Goal: Information Seeking & Learning: Learn about a topic

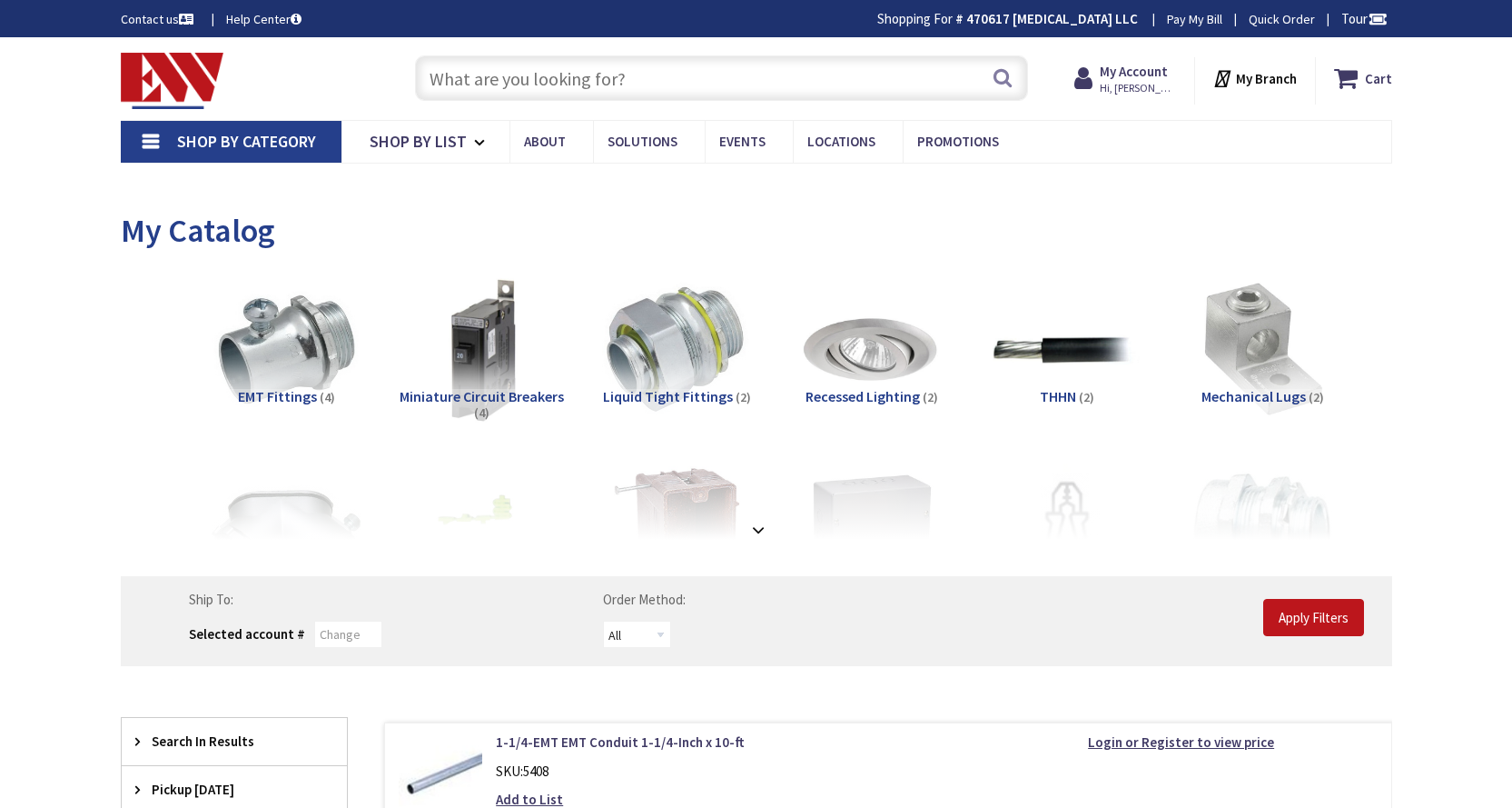
type input "[GEOGRAPHIC_DATA], [GEOGRAPHIC_DATA]"
click at [587, 66] on input "text" at bounding box center [722, 77] width 613 height 45
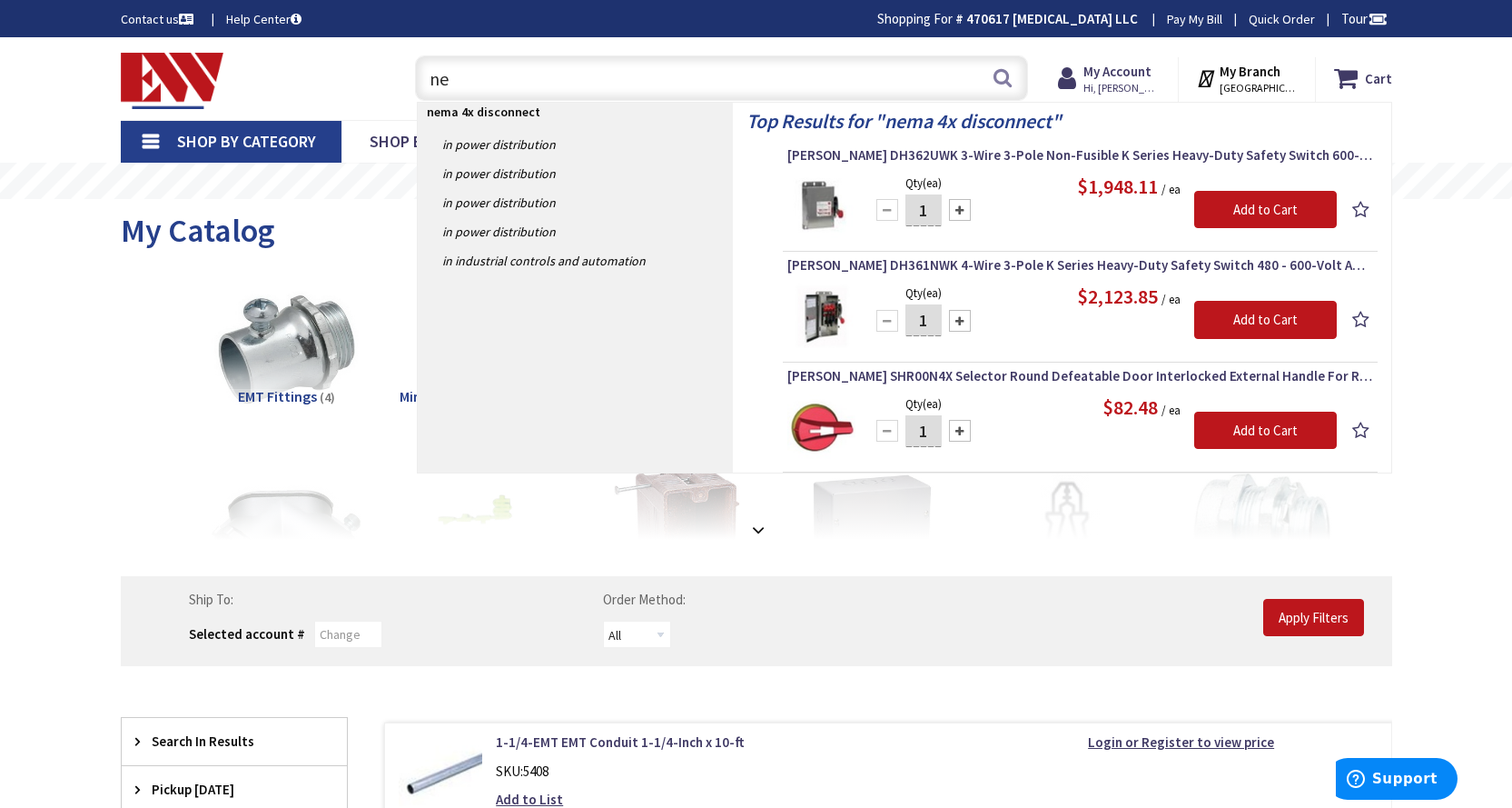
type input "n"
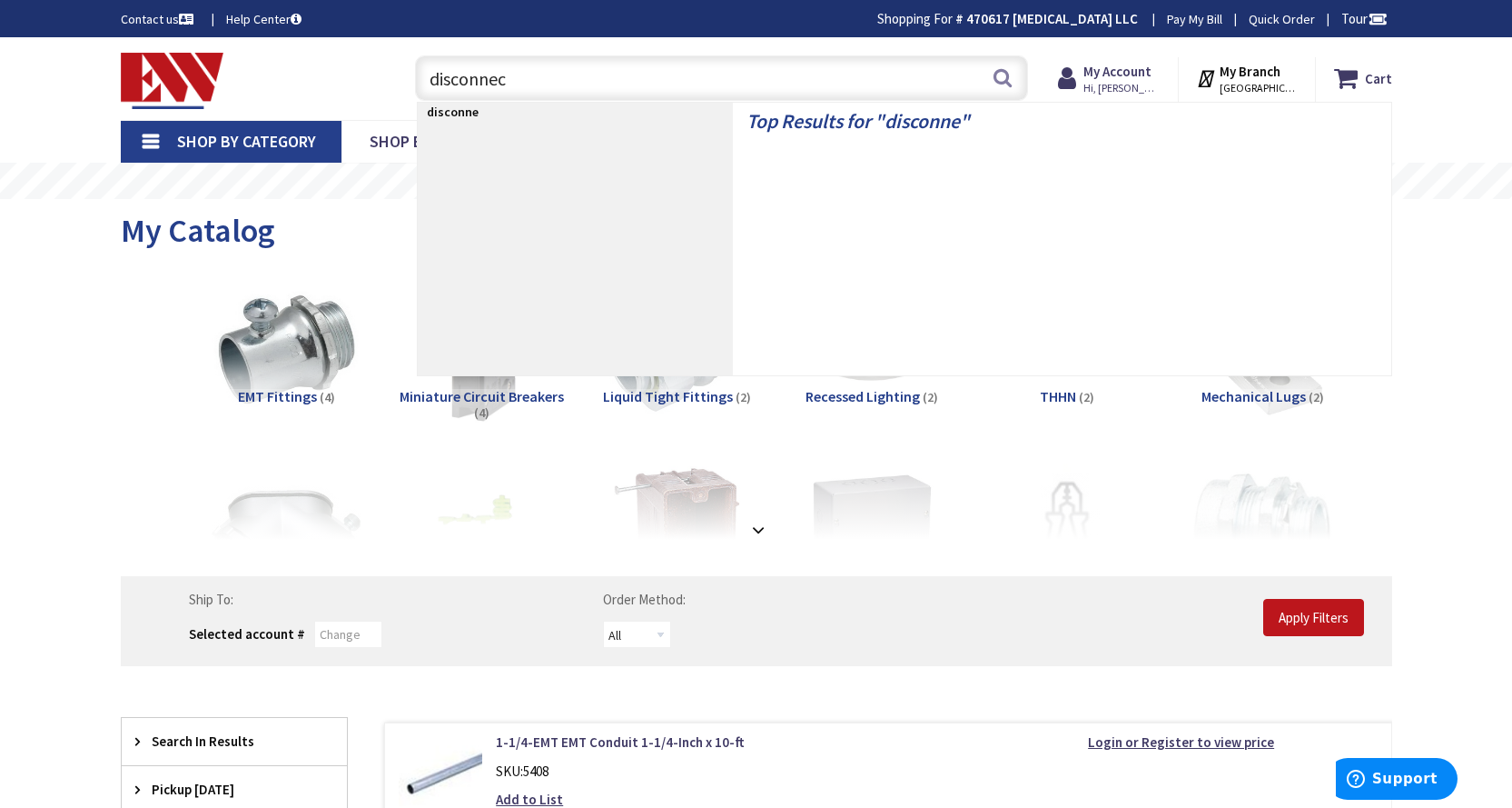
type input "disconnect"
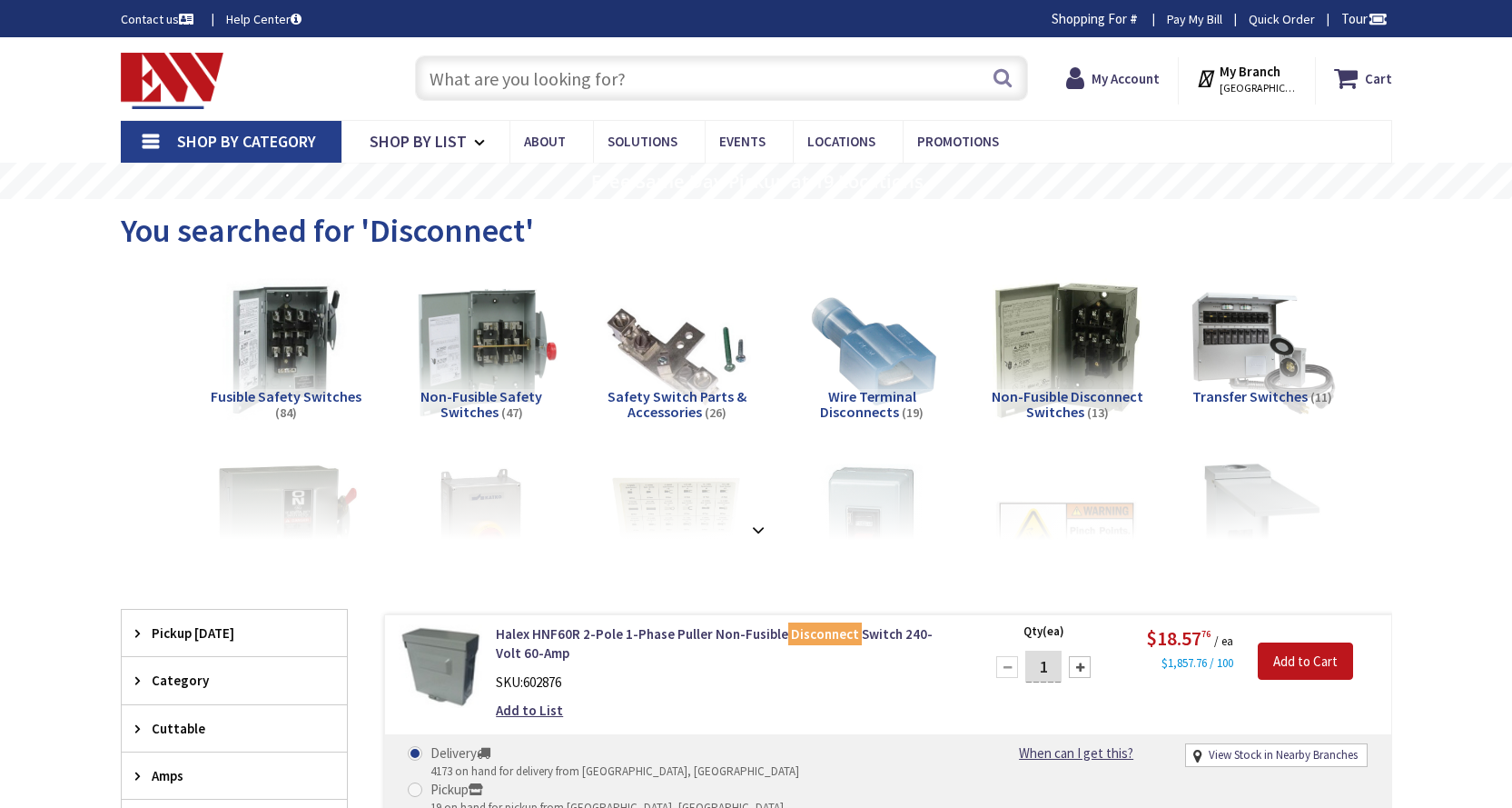
click at [472, 365] on img at bounding box center [481, 350] width 165 height 165
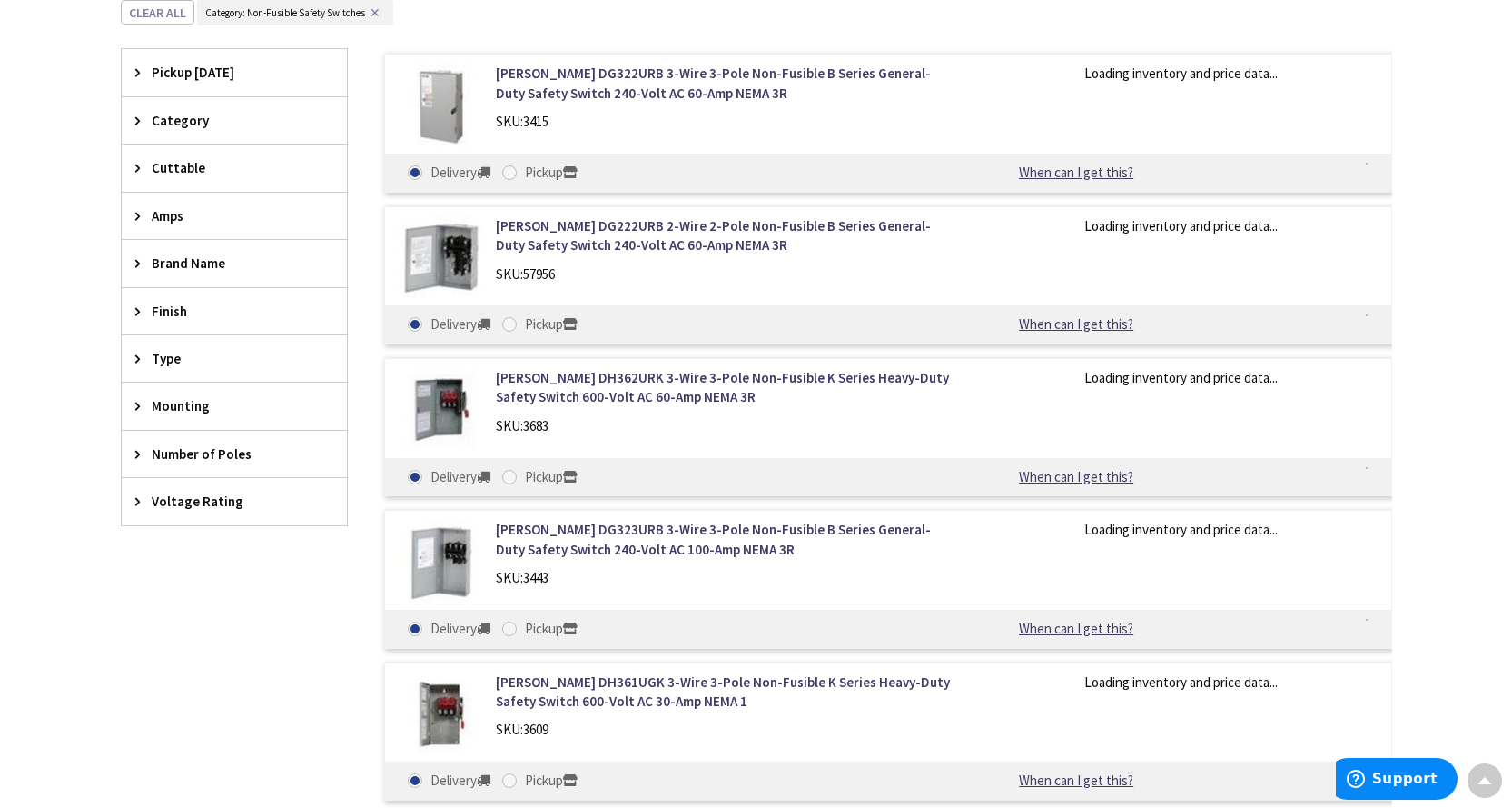
click at [164, 352] on span "Type" at bounding box center [226, 358] width 148 height 19
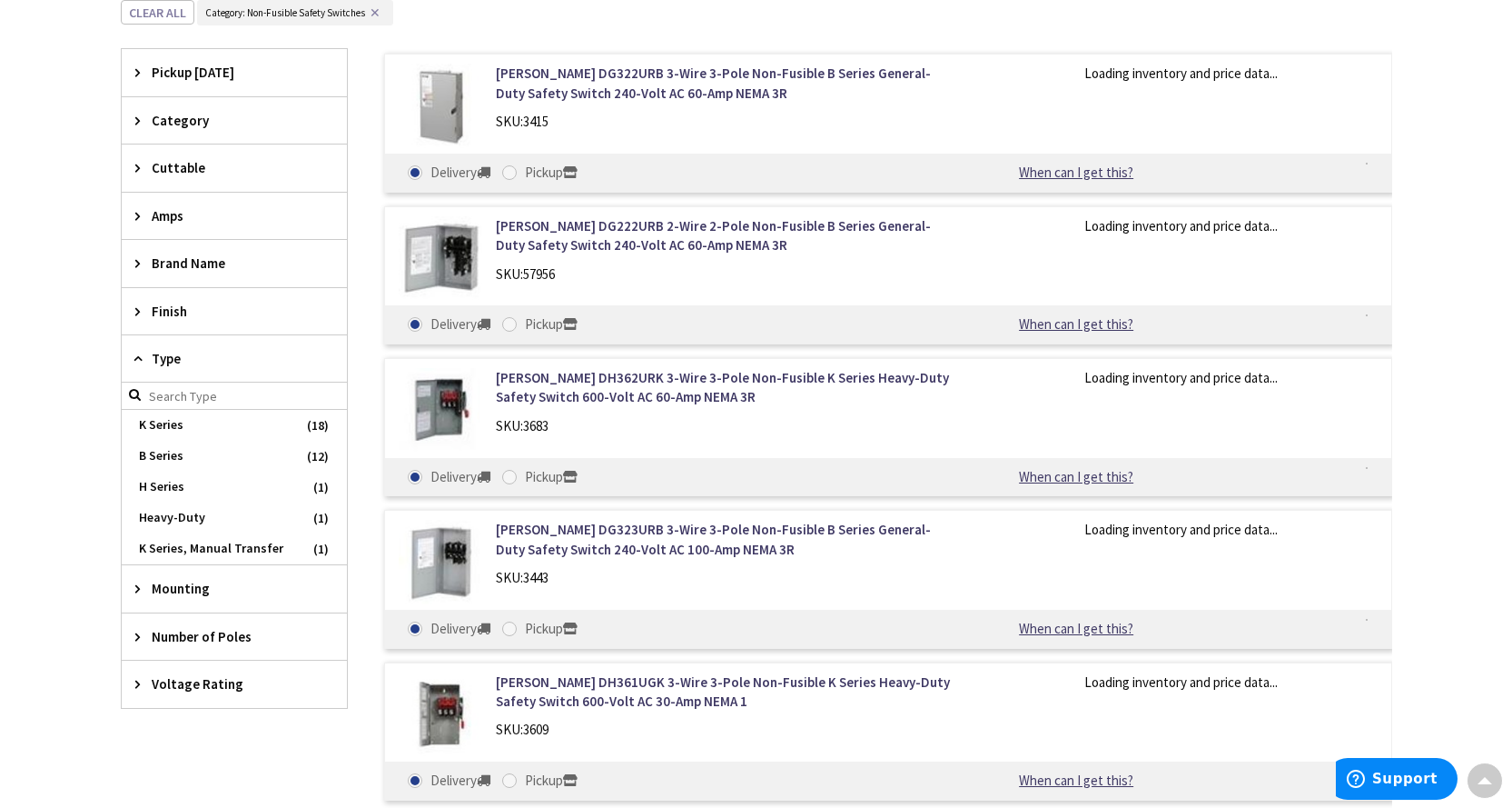
click at [192, 316] on span "Finish" at bounding box center [226, 310] width 148 height 19
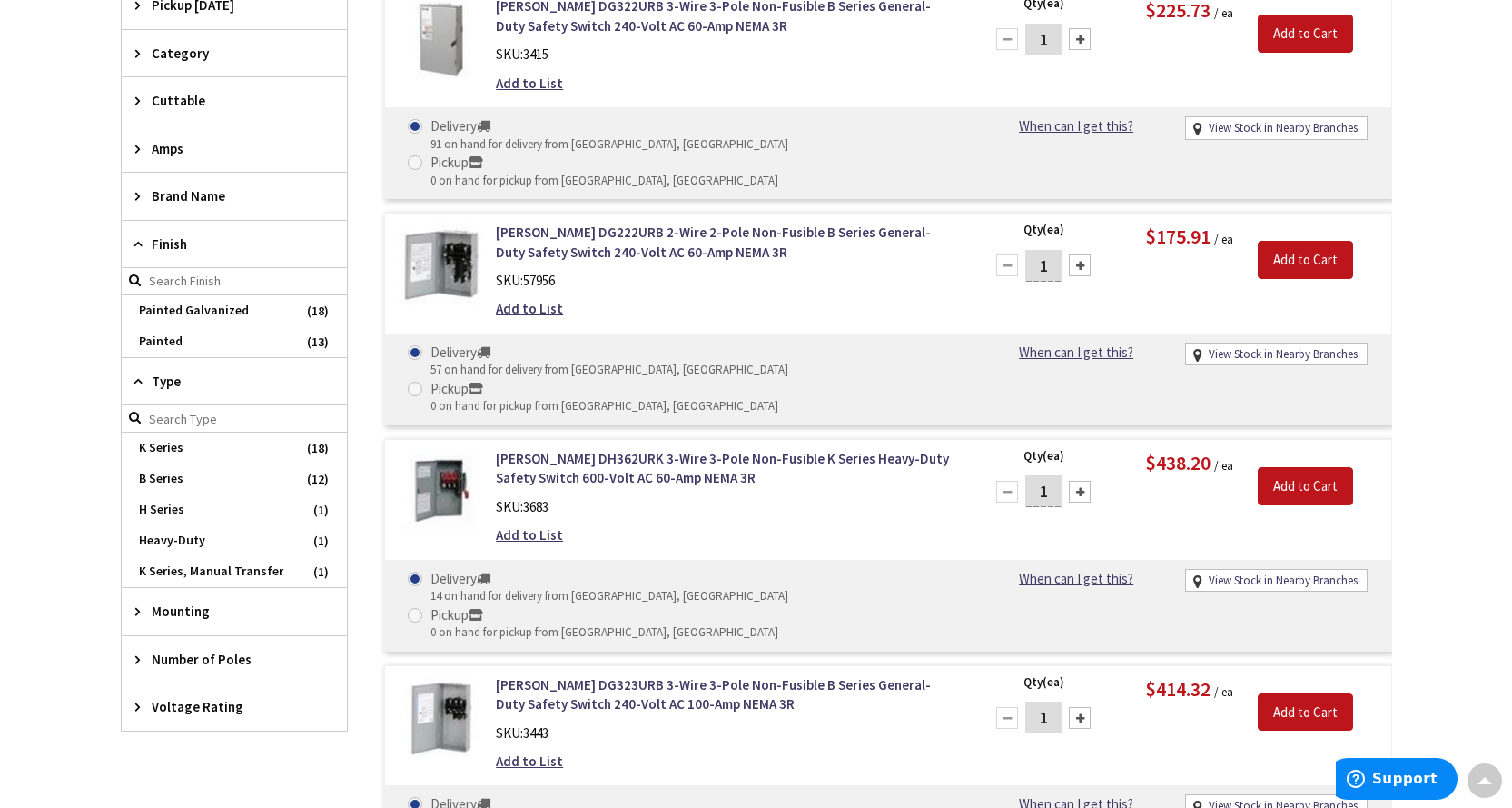
scroll to position [486, 0]
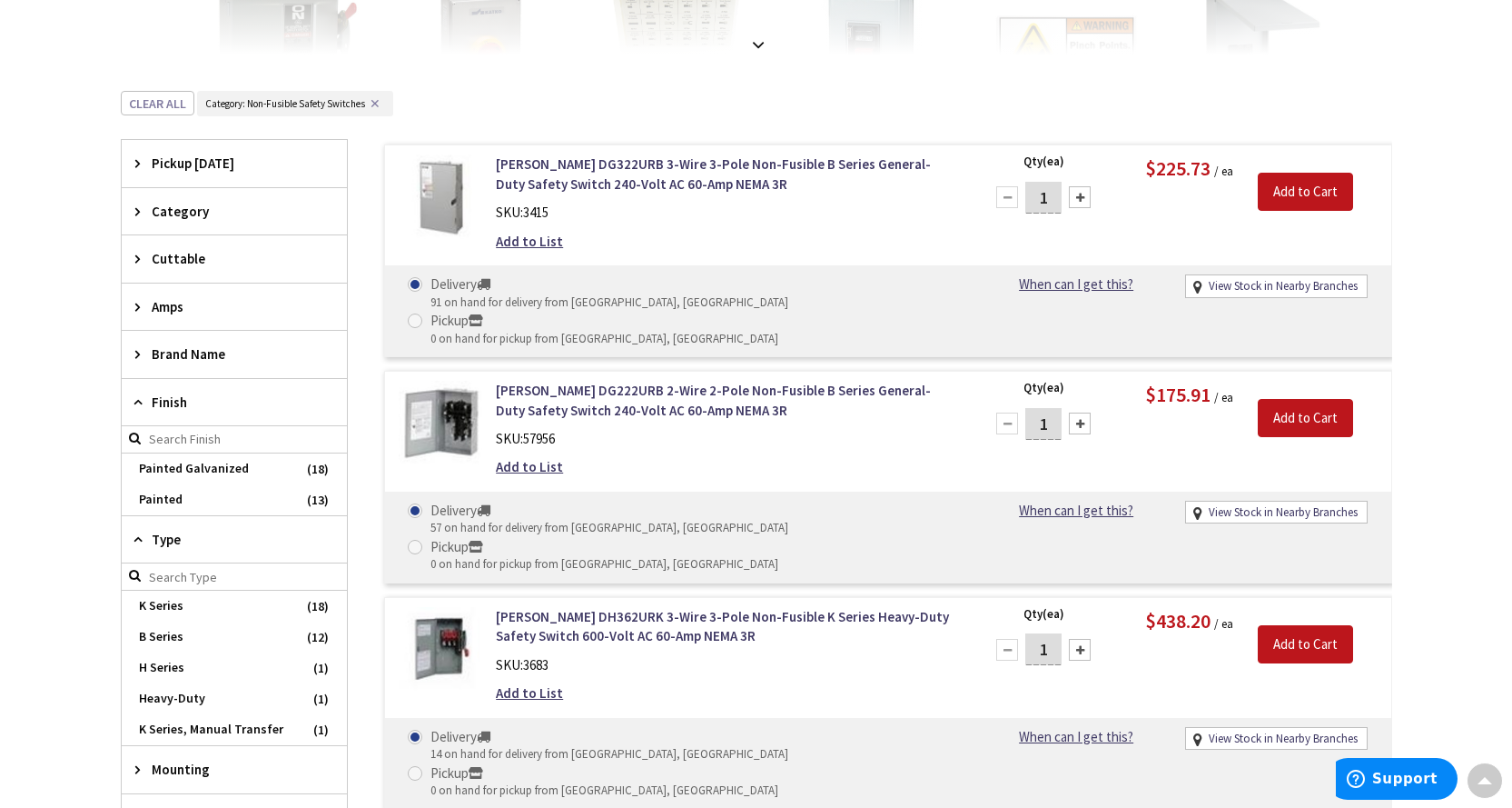
click at [209, 219] on span "Category" at bounding box center [226, 211] width 148 height 19
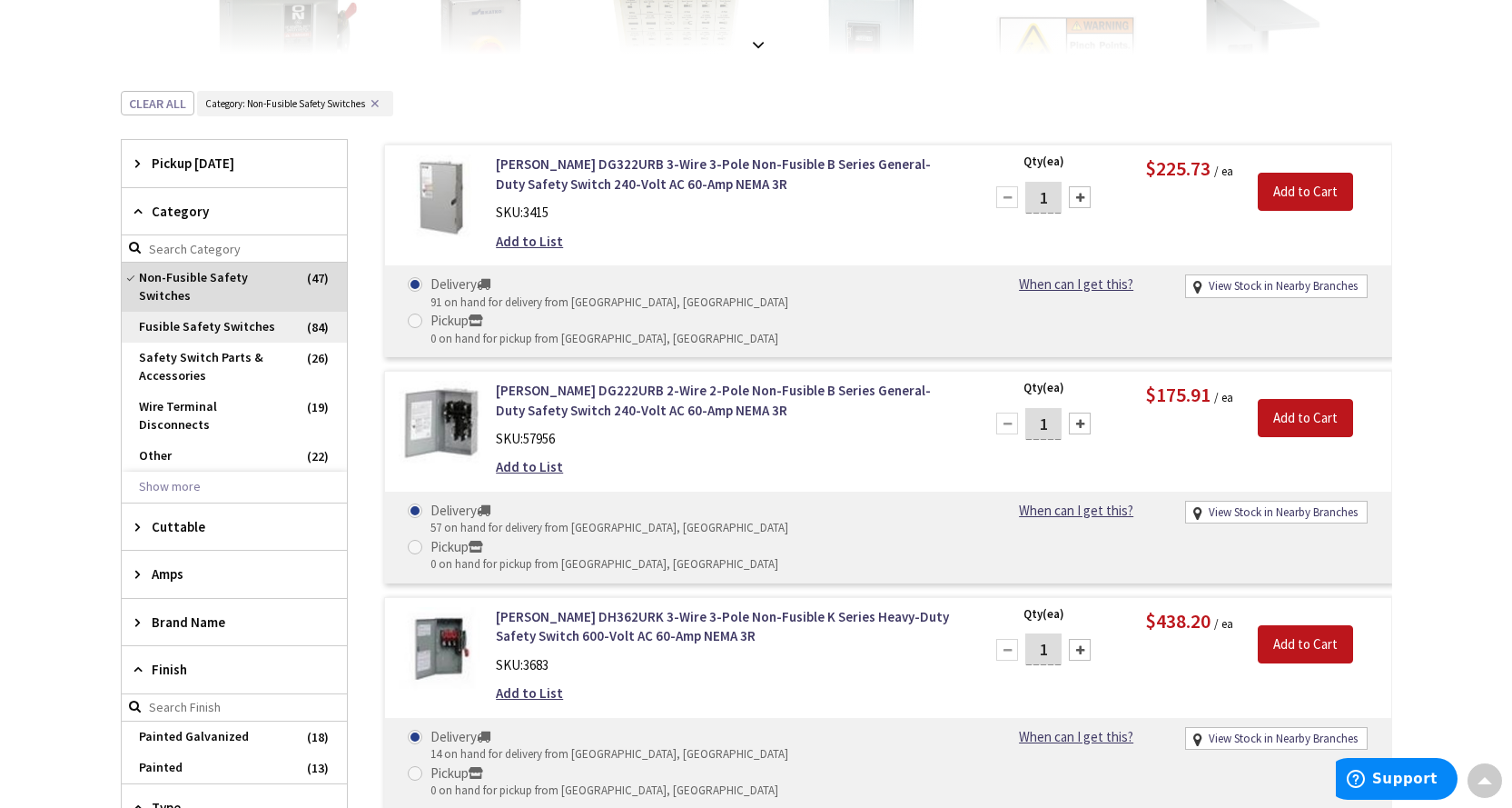
click at [204, 316] on span "Fusible Safety Switches" at bounding box center [234, 327] width 226 height 31
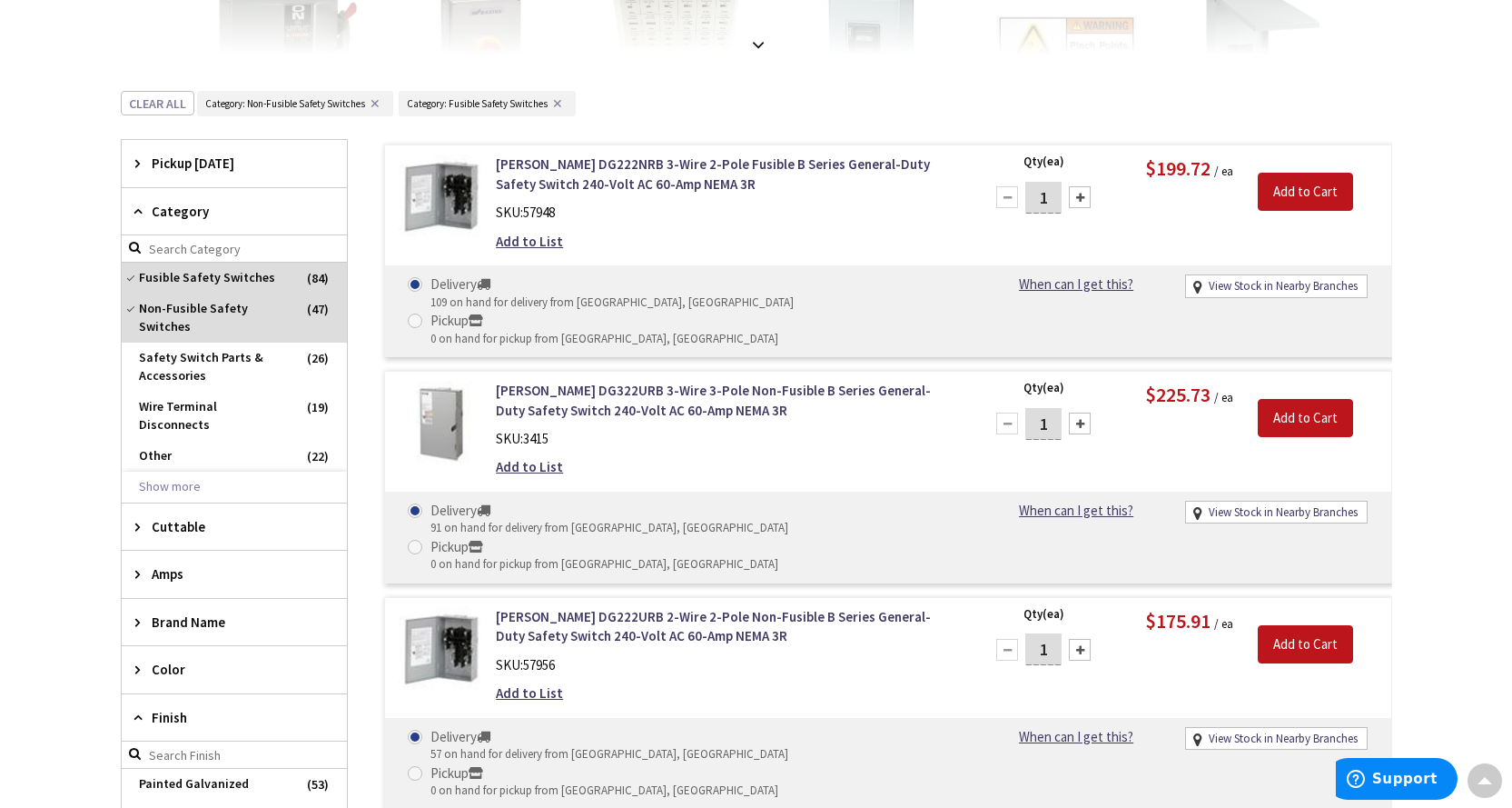
scroll to position [667, 0]
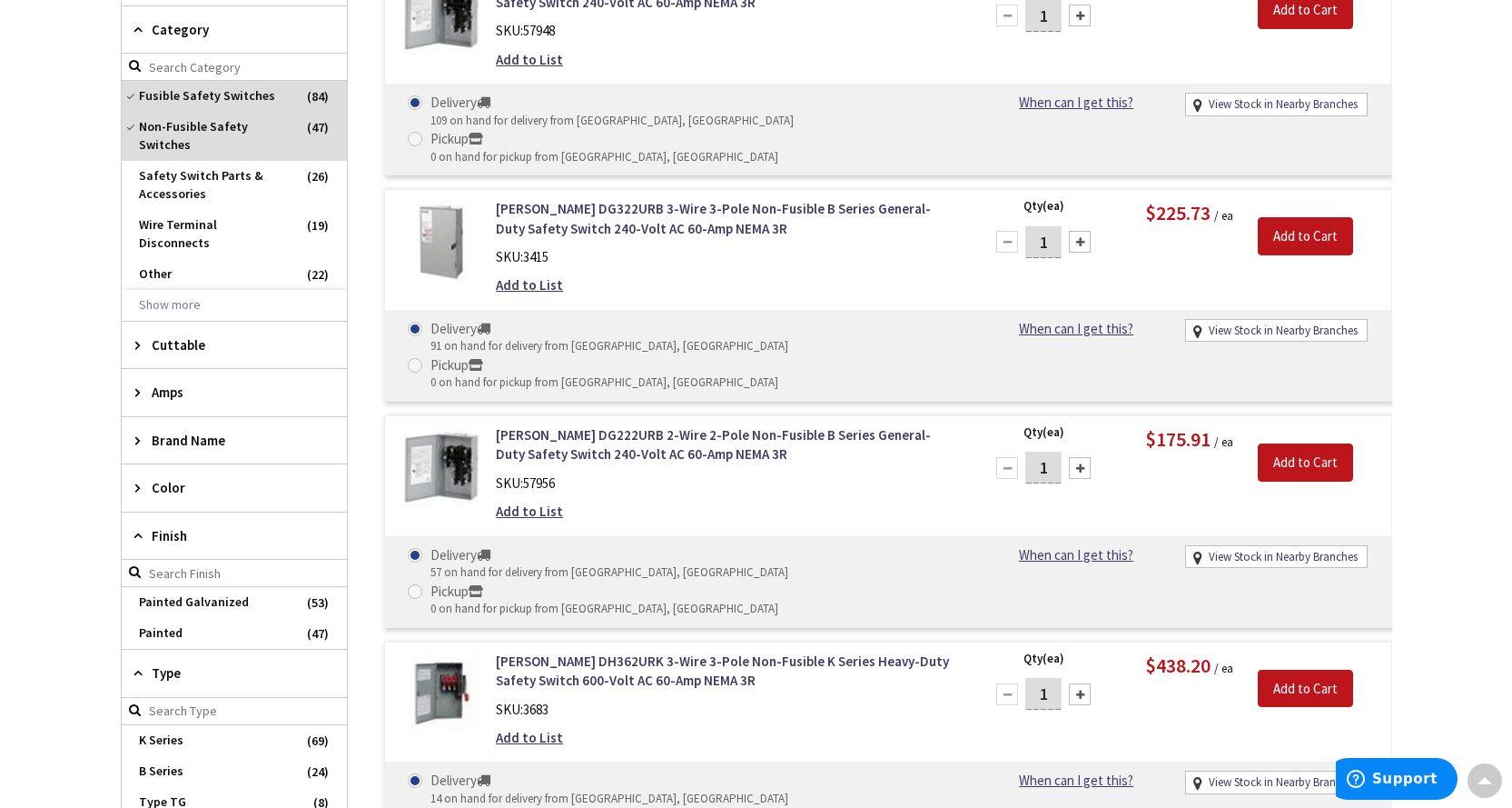
click at [209, 559] on input "search" at bounding box center [234, 573] width 226 height 28
type input "s"
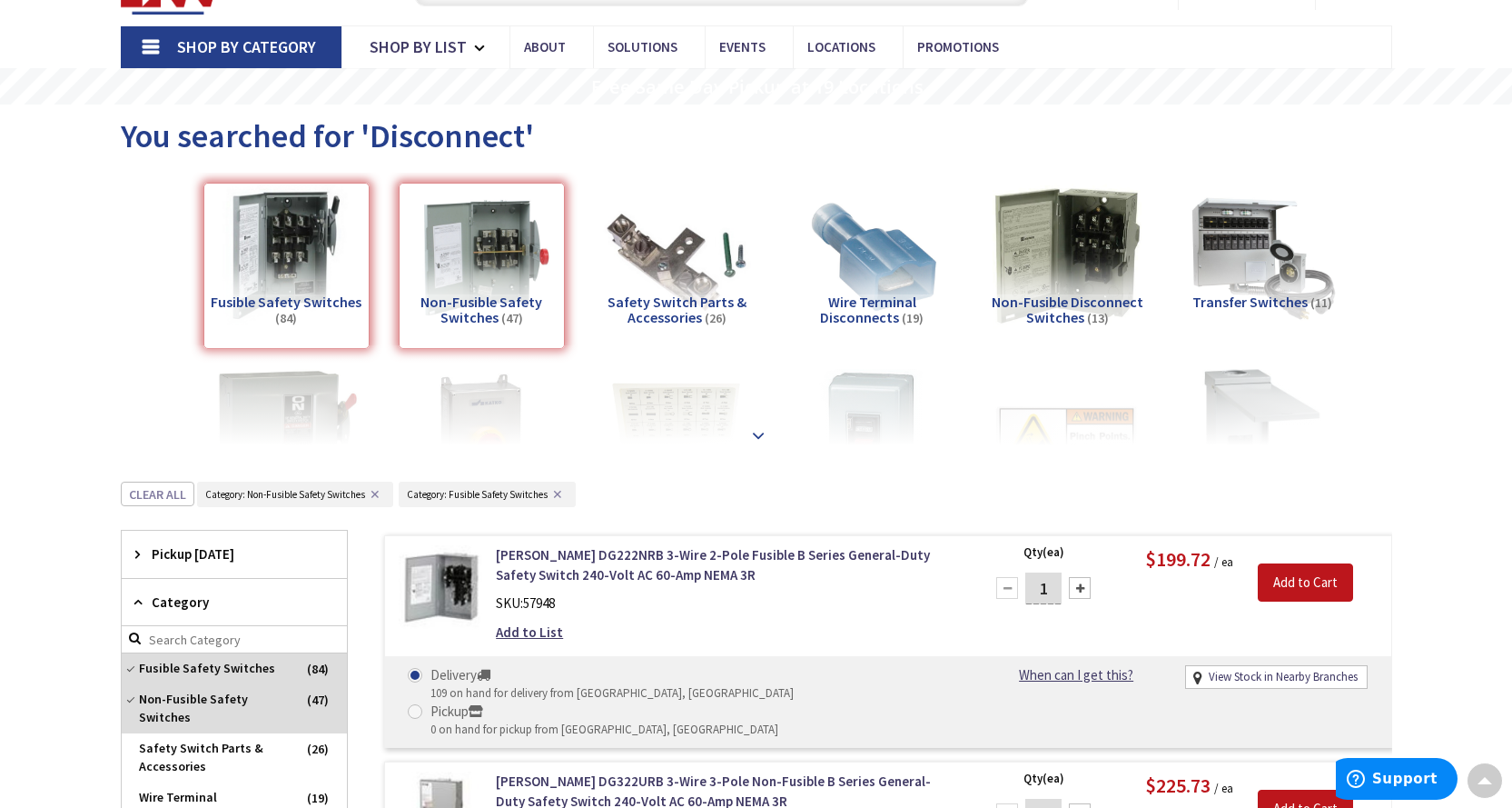
scroll to position [0, 0]
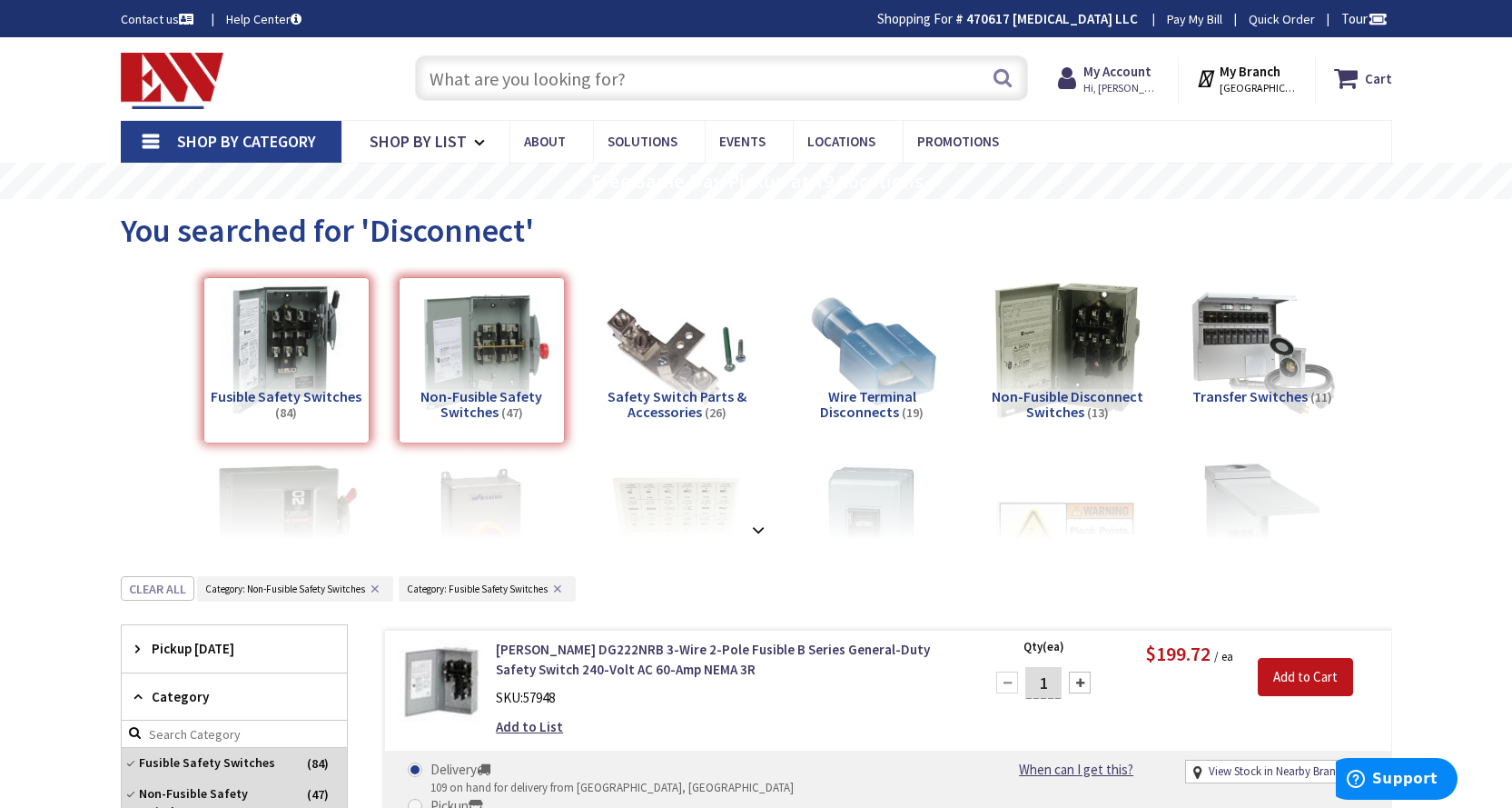
click at [669, 73] on input "text" at bounding box center [722, 77] width 613 height 45
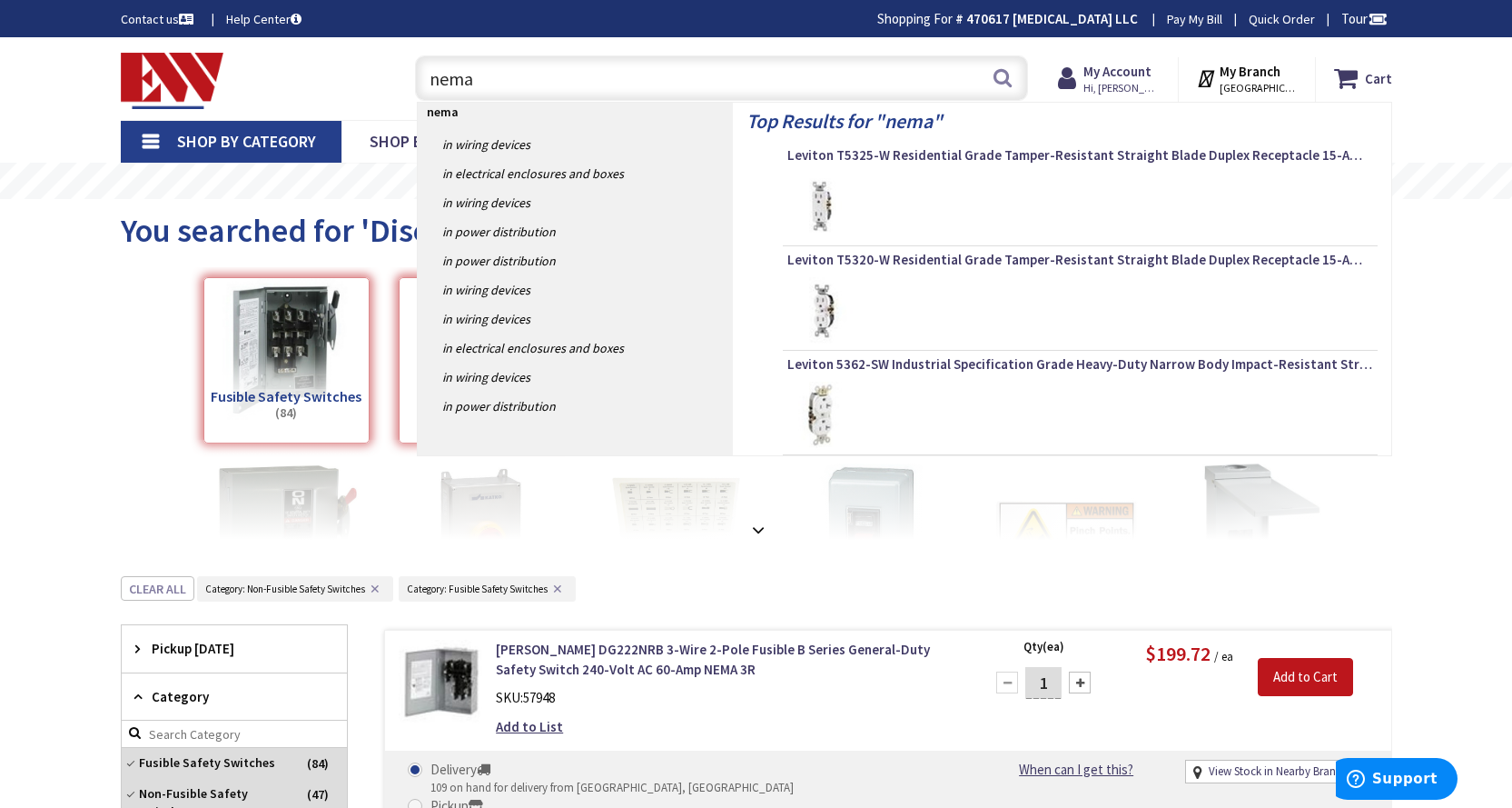
type input "nema"
